Goal: Transaction & Acquisition: Book appointment/travel/reservation

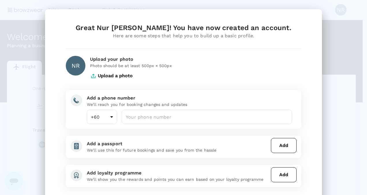
click at [118, 73] on button "Upload a photo" at bounding box center [111, 75] width 43 height 14
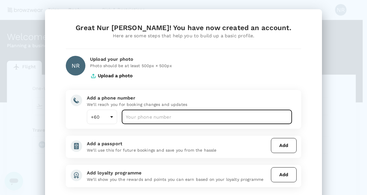
click at [150, 113] on input "number" at bounding box center [207, 116] width 170 height 14
type input "192687117"
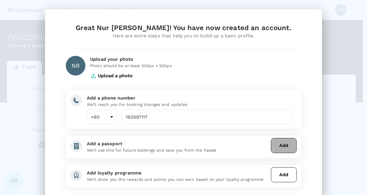
click at [284, 148] on button "Add" at bounding box center [284, 145] width 26 height 15
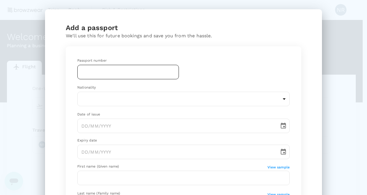
click at [112, 70] on input "text" at bounding box center [128, 72] width 102 height 14
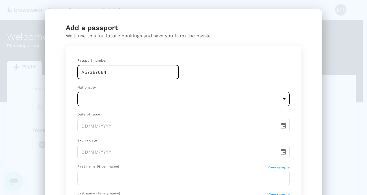
type input "A57387684"
click at [122, 96] on body "Trips Book Risk & Restrictions NR Welcome , [PERSON_NAME] . Planning a business…" at bounding box center [183, 118] width 367 height 237
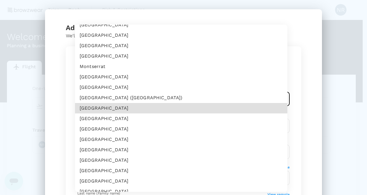
scroll to position [1255, 0]
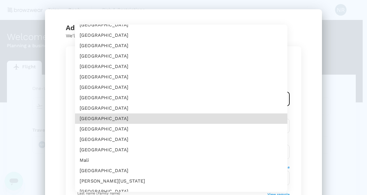
click at [137, 140] on li "[GEOGRAPHIC_DATA]" at bounding box center [181, 139] width 213 height 10
type input "MY"
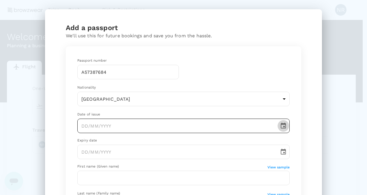
click at [281, 124] on icon "Choose date" at bounding box center [283, 125] width 5 height 6
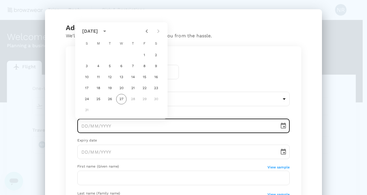
click at [108, 29] on icon "calendar view is open, switch to year view" at bounding box center [104, 31] width 7 height 7
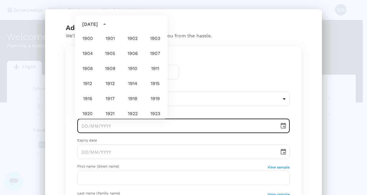
scroll to position [429, 0]
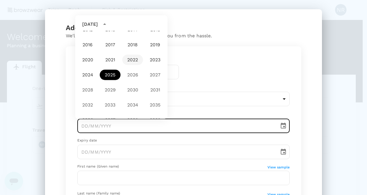
click at [132, 60] on button "2022" at bounding box center [132, 60] width 21 height 10
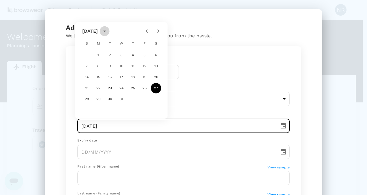
click at [108, 32] on icon "calendar view is open, switch to year view" at bounding box center [104, 31] width 7 height 7
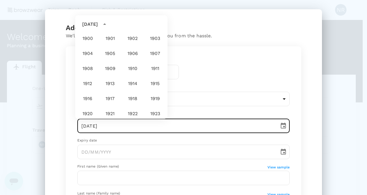
scroll to position [414, 0]
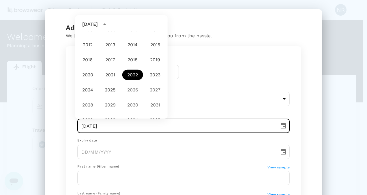
click at [133, 75] on button "2022" at bounding box center [132, 75] width 21 height 10
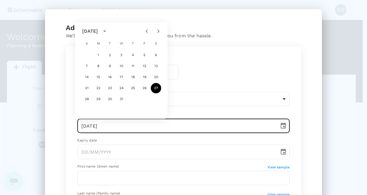
click at [88, 30] on div "[DATE]" at bounding box center [90, 31] width 16 height 7
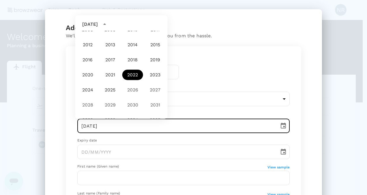
click at [132, 71] on button "2022" at bounding box center [132, 75] width 21 height 10
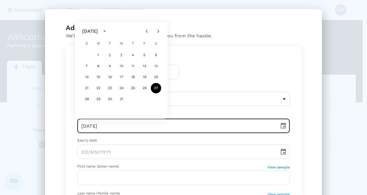
click at [158, 30] on icon "Next month" at bounding box center [158, 30] width 2 height 3
click at [155, 56] on button "5" at bounding box center [156, 55] width 10 height 10
type input "[DATE]"
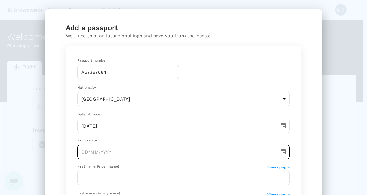
click at [281, 150] on icon "Choose date" at bounding box center [283, 151] width 5 height 6
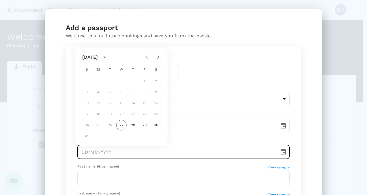
click at [108, 57] on icon "calendar view is open, switch to year view" at bounding box center [104, 57] width 7 height 7
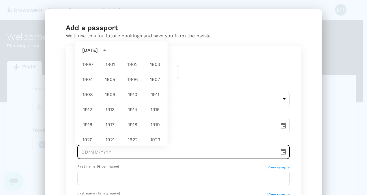
scroll to position [429, 0]
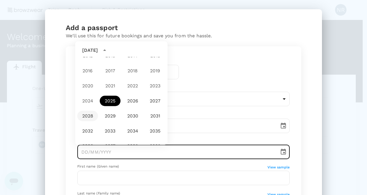
click at [91, 117] on button "2028" at bounding box center [87, 116] width 21 height 10
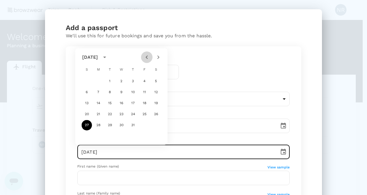
click at [144, 57] on icon "Previous month" at bounding box center [147, 57] width 7 height 7
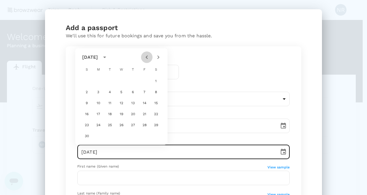
click at [144, 57] on icon "Previous month" at bounding box center [147, 57] width 7 height 7
click at [144, 80] on button "4" at bounding box center [144, 81] width 10 height 10
type input "[DATE]"
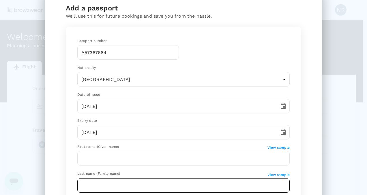
scroll to position [29, 0]
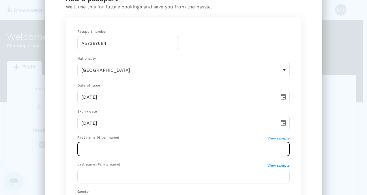
click at [139, 149] on input "text" at bounding box center [183, 148] width 213 height 14
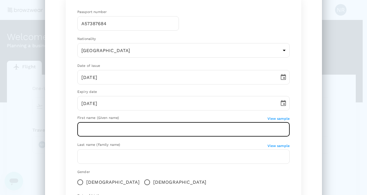
scroll to position [58, 0]
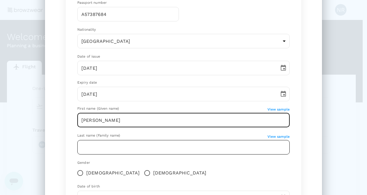
type input "[PERSON_NAME]"
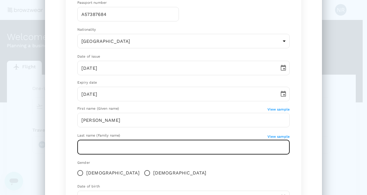
click at [157, 148] on input "text" at bounding box center [183, 147] width 213 height 14
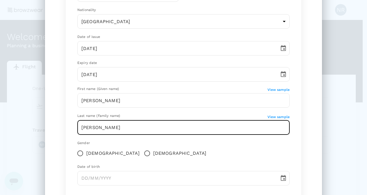
scroll to position [87, 0]
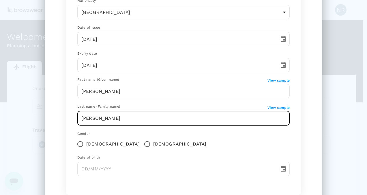
type input "[PERSON_NAME]"
click at [77, 144] on input "[DEMOGRAPHIC_DATA]" at bounding box center [80, 144] width 12 height 12
radio input "true"
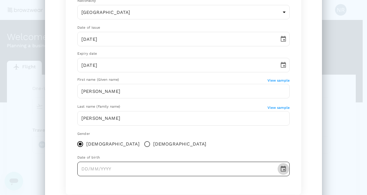
click at [281, 170] on icon "Choose date" at bounding box center [283, 168] width 7 height 7
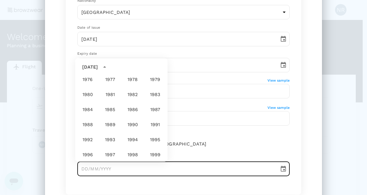
scroll to position [285, 0]
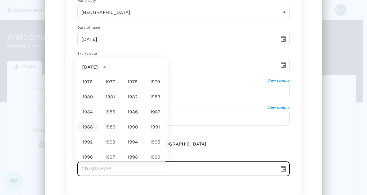
click at [86, 126] on button "1988" at bounding box center [87, 127] width 21 height 10
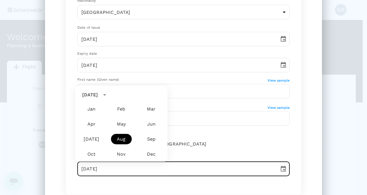
click at [125, 139] on button "Aug" at bounding box center [121, 139] width 21 height 10
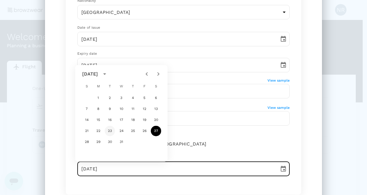
click at [109, 130] on button "23" at bounding box center [110, 131] width 10 height 10
type input "[DATE]"
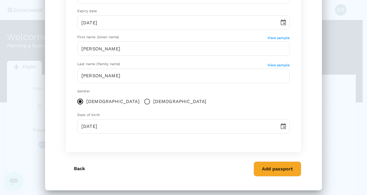
scroll to position [133, 0]
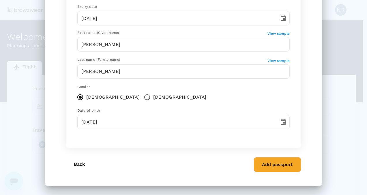
click at [273, 167] on button "Add passport" at bounding box center [278, 164] width 48 height 15
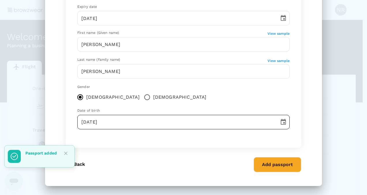
scroll to position [56, 0]
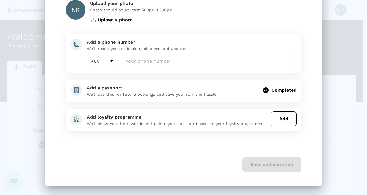
click at [270, 167] on div "Save and continue" at bounding box center [184, 164] width 236 height 15
click at [289, 117] on button "Add" at bounding box center [284, 118] width 26 height 15
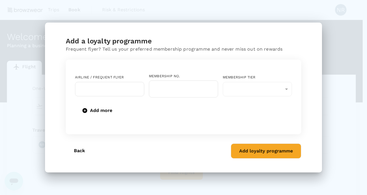
scroll to position [0, 0]
click at [286, 96] on div "​" at bounding box center [257, 89] width 69 height 14
click at [287, 91] on div "​" at bounding box center [257, 89] width 69 height 14
click at [81, 149] on button "Back" at bounding box center [79, 150] width 27 height 14
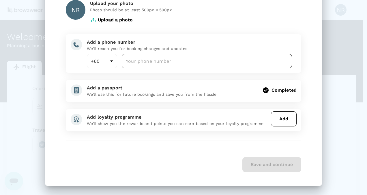
scroll to position [27, 0]
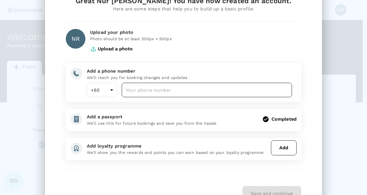
click at [182, 93] on input "number" at bounding box center [207, 90] width 170 height 14
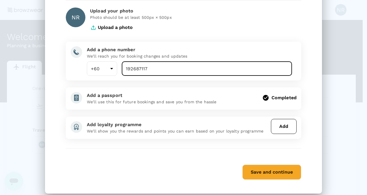
scroll to position [56, 0]
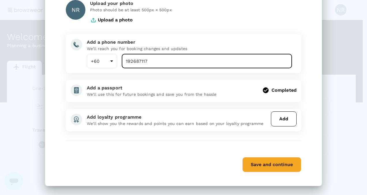
type input "192687117"
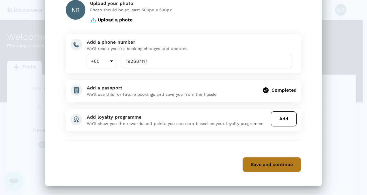
click at [264, 167] on button "Save and continue" at bounding box center [272, 164] width 59 height 15
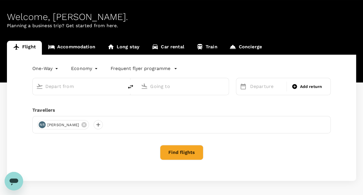
scroll to position [29, 0]
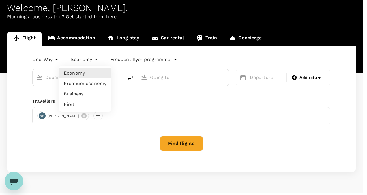
click at [96, 61] on body "Trips Book Risk & Restrictions NR Welcome , [PERSON_NAME] . Planning a business…" at bounding box center [183, 89] width 367 height 237
click at [57, 59] on div at bounding box center [183, 97] width 367 height 195
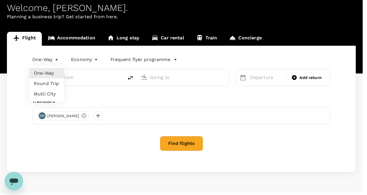
click at [57, 59] on body "Trips Book Risk & Restrictions NR Welcome , [PERSON_NAME] . Planning a business…" at bounding box center [183, 89] width 367 height 237
click at [55, 84] on li "Round Trip" at bounding box center [46, 83] width 35 height 10
type input "roundtrip"
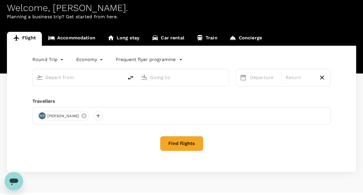
click at [90, 77] on input "text" at bounding box center [78, 77] width 66 height 9
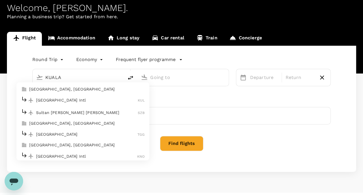
click at [80, 98] on p "[GEOGRAPHIC_DATA] Intl" at bounding box center [87, 100] width 102 height 6
type input "Kuala Lumpur Intl ([GEOGRAPHIC_DATA])"
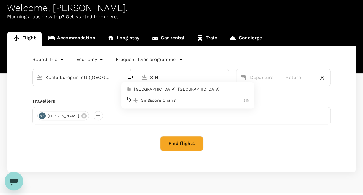
click at [170, 98] on p "Singapore Changi" at bounding box center [192, 100] width 103 height 6
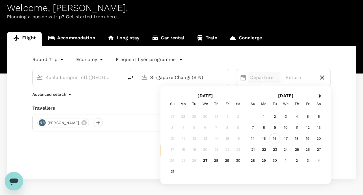
type input "Singapore Changi (SIN)"
click at [275, 137] on div "16" at bounding box center [274, 138] width 11 height 11
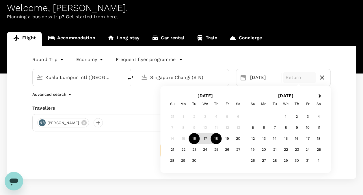
click at [216, 139] on div "18" at bounding box center [216, 138] width 11 height 11
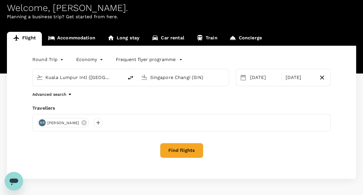
click at [178, 58] on icon "button" at bounding box center [181, 60] width 6 height 6
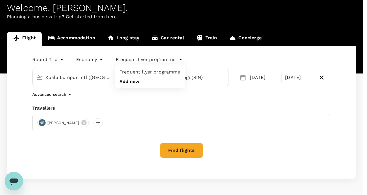
click at [261, 150] on div at bounding box center [183, 97] width 367 height 195
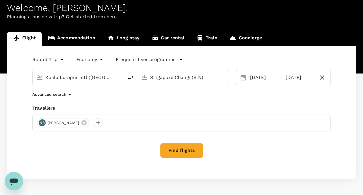
click at [197, 152] on button "Find flights" at bounding box center [181, 150] width 43 height 15
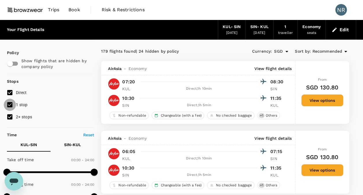
click at [10, 104] on input "1 stop" at bounding box center [10, 104] width 12 height 12
checkbox input "false"
click at [10, 117] on input "2+ stops" at bounding box center [10, 117] width 12 height 12
checkbox input "false"
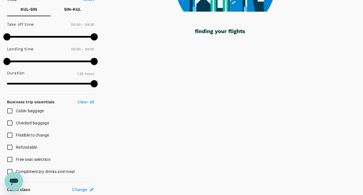
scroll to position [144, 0]
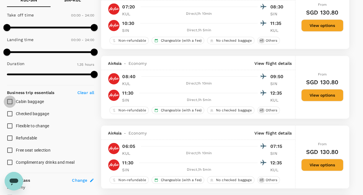
click at [8, 101] on input "Cabin baggage" at bounding box center [10, 101] width 12 height 12
checkbox input "true"
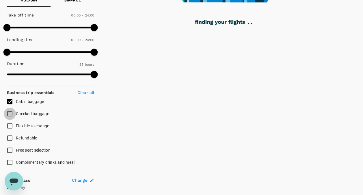
click at [9, 114] on input "Checked baggage" at bounding box center [10, 113] width 12 height 12
checkbox input "true"
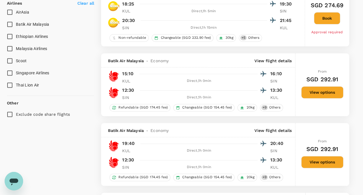
scroll to position [327, 0]
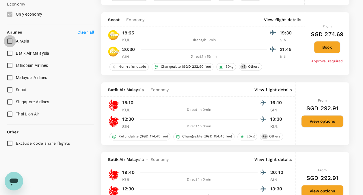
click at [8, 37] on input "AirAsia" at bounding box center [10, 41] width 12 height 12
checkbox input "true"
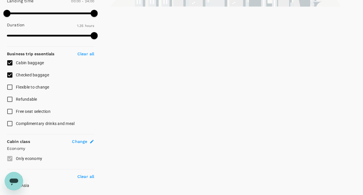
scroll to position [202, 0]
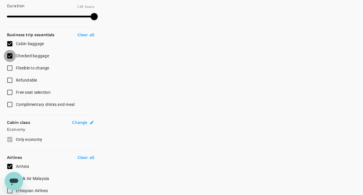
click at [9, 54] on input "Checked baggage" at bounding box center [10, 56] width 12 height 12
checkbox input "false"
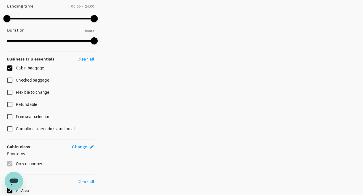
scroll to position [144, 0]
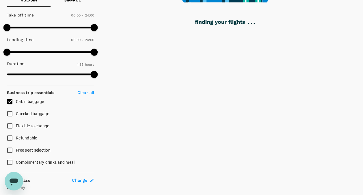
click at [92, 92] on p "Clear all" at bounding box center [85, 93] width 17 height 6
checkbox input "false"
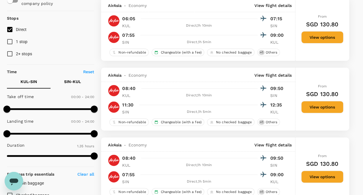
scroll to position [58, 0]
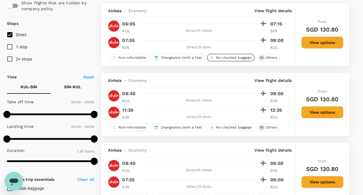
click at [232, 57] on span "No checked baggage" at bounding box center [234, 57] width 40 height 5
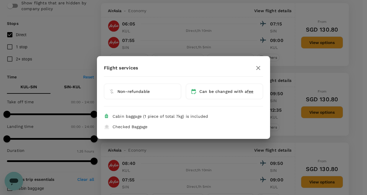
click at [128, 126] on span "Checked Baggage" at bounding box center [130, 126] width 35 height 5
click at [169, 116] on span "Cabin baggage (1 piece of total 7kg) is included" at bounding box center [161, 116] width 96 height 5
click at [258, 66] on icon "button" at bounding box center [258, 67] width 7 height 7
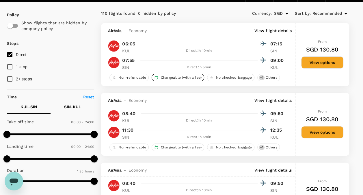
scroll to position [29, 0]
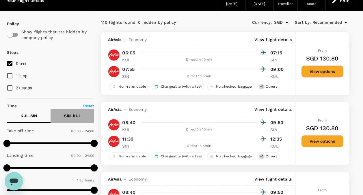
click at [73, 115] on p "SIN - KUL" at bounding box center [72, 116] width 17 height 6
click at [31, 116] on p "KUL - SIN" at bounding box center [29, 116] width 16 height 6
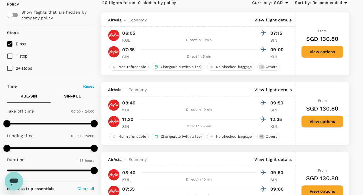
scroll to position [58, 0]
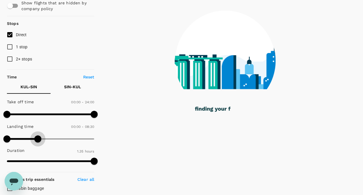
type input "540"
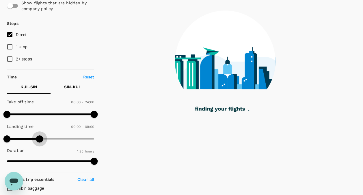
drag, startPoint x: 94, startPoint y: 141, endPoint x: 39, endPoint y: 144, distance: 55.5
click at [39, 142] on span at bounding box center [39, 138] width 7 height 7
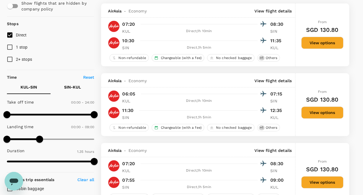
scroll to position [29, 0]
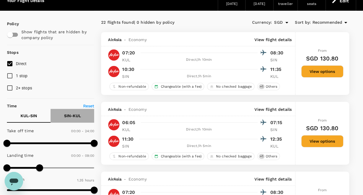
click at [69, 116] on p "SIN - KUL" at bounding box center [72, 116] width 17 height 6
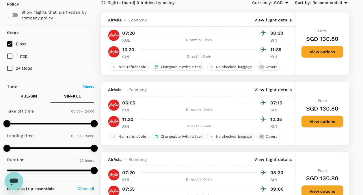
scroll to position [58, 0]
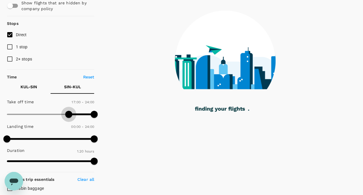
drag, startPoint x: 8, startPoint y: 117, endPoint x: 69, endPoint y: 121, distance: 62.0
click at [69, 121] on div "Take off time 17:00 - 24:00 Landing time 00:00 - 24:00 Duration 1.20 hours" at bounding box center [50, 131] width 90 height 71
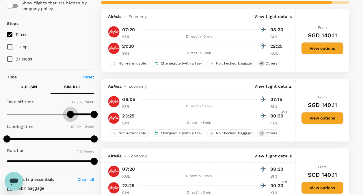
type input "1080"
drag, startPoint x: 70, startPoint y: 115, endPoint x: 73, endPoint y: 116, distance: 3.2
click at [73, 116] on span at bounding box center [72, 114] width 7 height 7
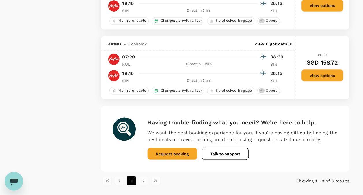
scroll to position [532, 0]
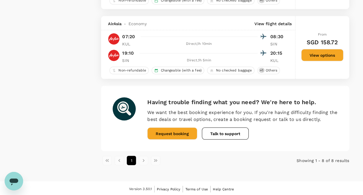
click at [143, 158] on li "pagination navigation" at bounding box center [143, 159] width 12 height 9
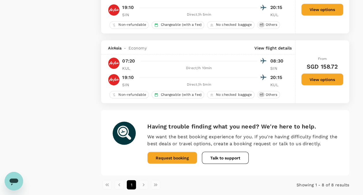
scroll to position [475, 0]
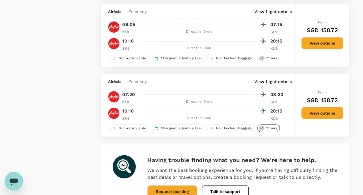
click at [271, 127] on span "Others" at bounding box center [271, 127] width 16 height 5
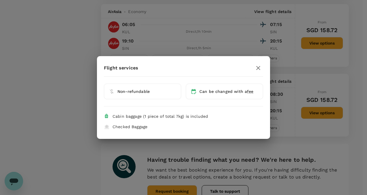
click at [258, 68] on icon "button" at bounding box center [258, 68] width 4 height 4
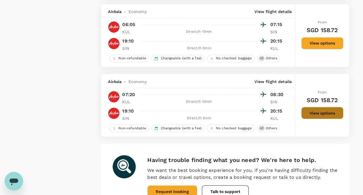
click at [333, 113] on button "View options" at bounding box center [322, 113] width 42 height 12
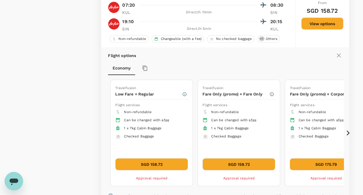
scroll to position [576, 0]
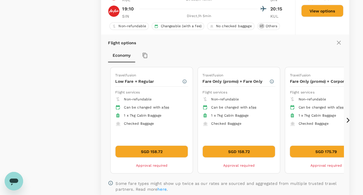
click at [346, 117] on icon at bounding box center [348, 120] width 6 height 6
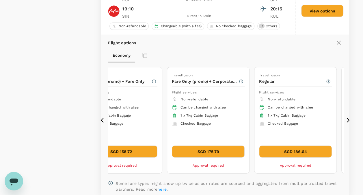
click at [104, 119] on icon at bounding box center [104, 120] width 6 height 6
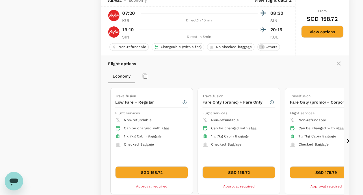
scroll to position [547, 0]
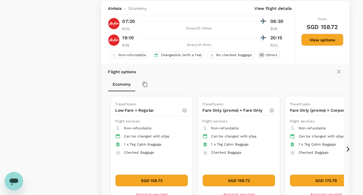
click at [338, 69] on icon at bounding box center [338, 71] width 7 height 7
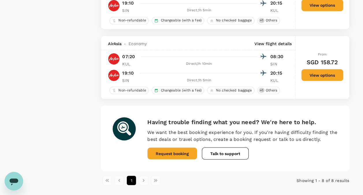
scroll to position [504, 0]
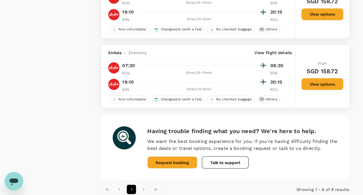
click at [327, 84] on button "View options" at bounding box center [322, 84] width 42 height 12
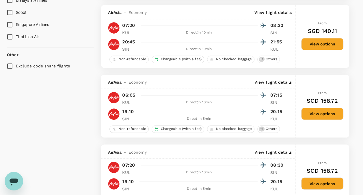
scroll to position [606, 0]
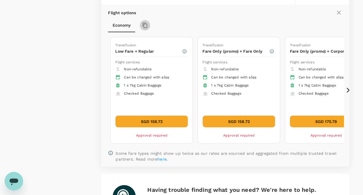
click at [144, 23] on icon "button" at bounding box center [145, 26] width 6 height 6
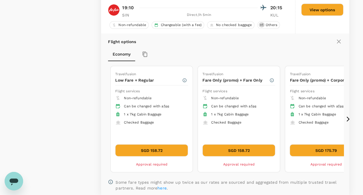
scroll to position [549, 0]
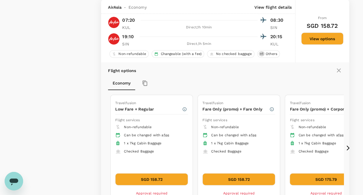
click at [337, 69] on icon at bounding box center [338, 70] width 7 height 7
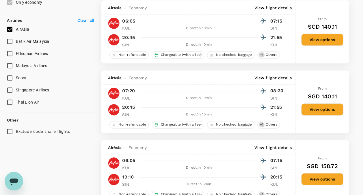
scroll to position [359, 0]
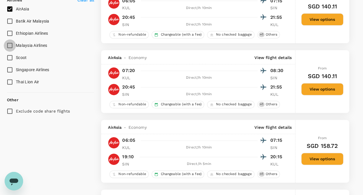
click at [9, 44] on input "Malaysia Airlines" at bounding box center [10, 45] width 12 height 12
checkbox input "true"
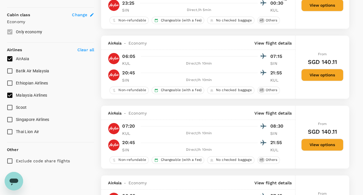
scroll to position [273, 0]
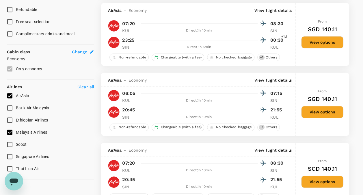
click at [10, 94] on input "AirAsia" at bounding box center [10, 96] width 12 height 12
checkbox input "false"
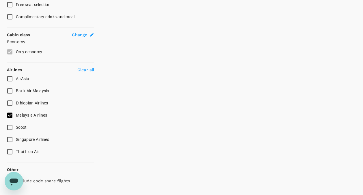
scroll to position [305, 0]
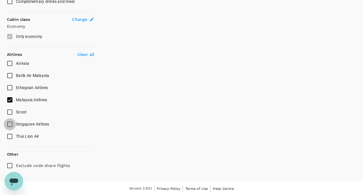
click at [8, 125] on input "Singapore Airlines" at bounding box center [10, 124] width 12 height 12
checkbox input "true"
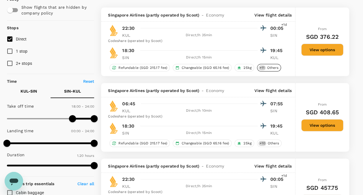
scroll to position [58, 0]
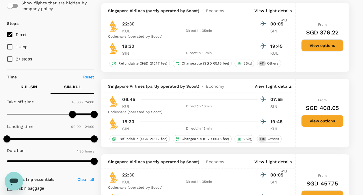
click at [332, 123] on button "View options" at bounding box center [322, 121] width 42 height 12
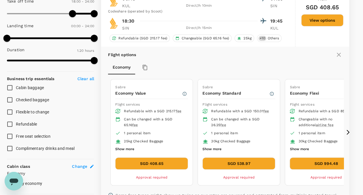
scroll to position [107, 0]
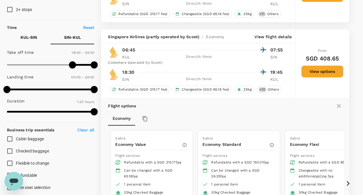
click at [338, 105] on icon at bounding box center [339, 106] width 4 height 4
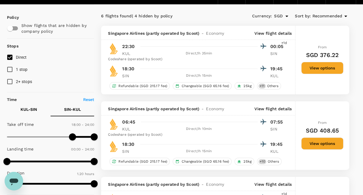
scroll to position [0, 0]
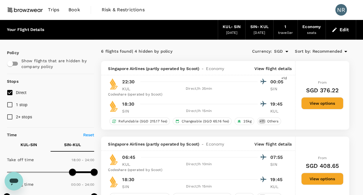
click at [347, 49] on icon at bounding box center [345, 51] width 7 height 7
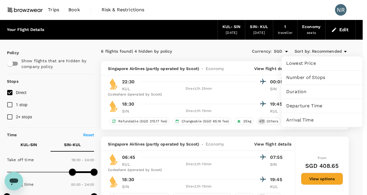
click at [195, 42] on div at bounding box center [183, 97] width 367 height 195
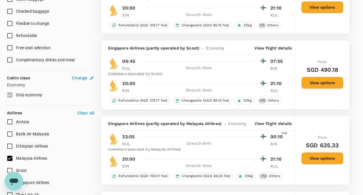
scroll to position [260, 0]
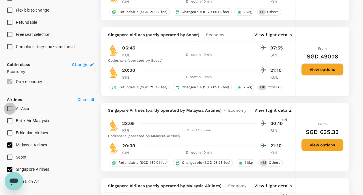
click at [11, 105] on input "AirAsia" at bounding box center [10, 108] width 12 height 12
checkbox input "true"
click at [12, 120] on input "Batik Air Malaysia" at bounding box center [10, 120] width 12 height 12
checkbox input "true"
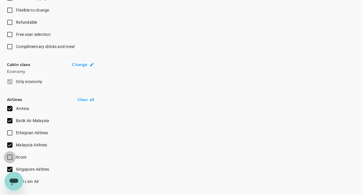
click at [10, 155] on input "Scoot" at bounding box center [10, 157] width 12 height 12
checkbox input "true"
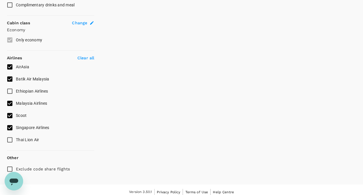
scroll to position [305, 0]
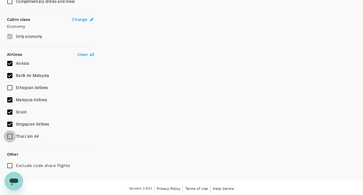
click at [11, 134] on input "Thai Lion Air" at bounding box center [10, 136] width 12 height 12
checkbox input "true"
click at [10, 85] on input "Ethiopian Airlines" at bounding box center [10, 87] width 12 height 12
checkbox input "true"
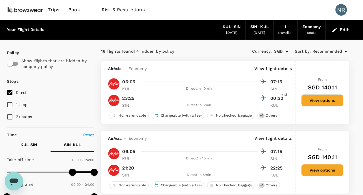
scroll to position [29, 0]
